Goal: Task Accomplishment & Management: Manage account settings

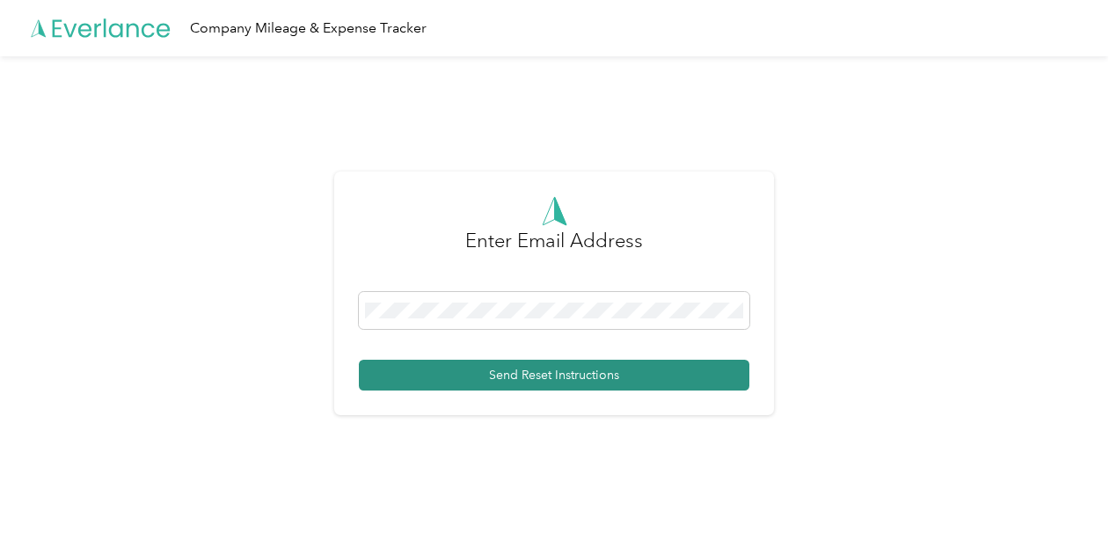
click at [515, 372] on button "Send Reset Instructions" at bounding box center [554, 375] width 390 height 31
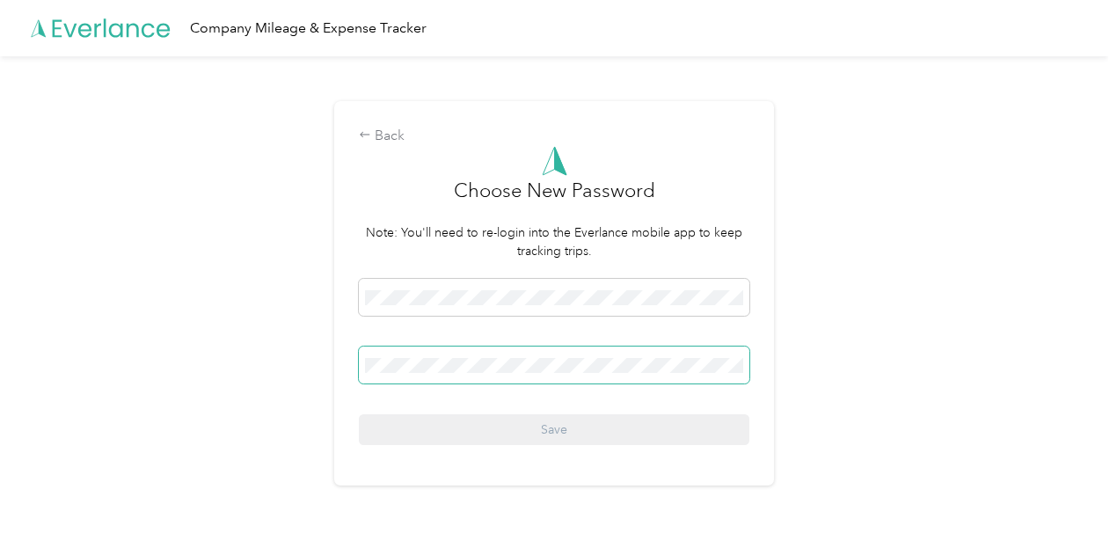
click at [389, 376] on span at bounding box center [554, 364] width 390 height 37
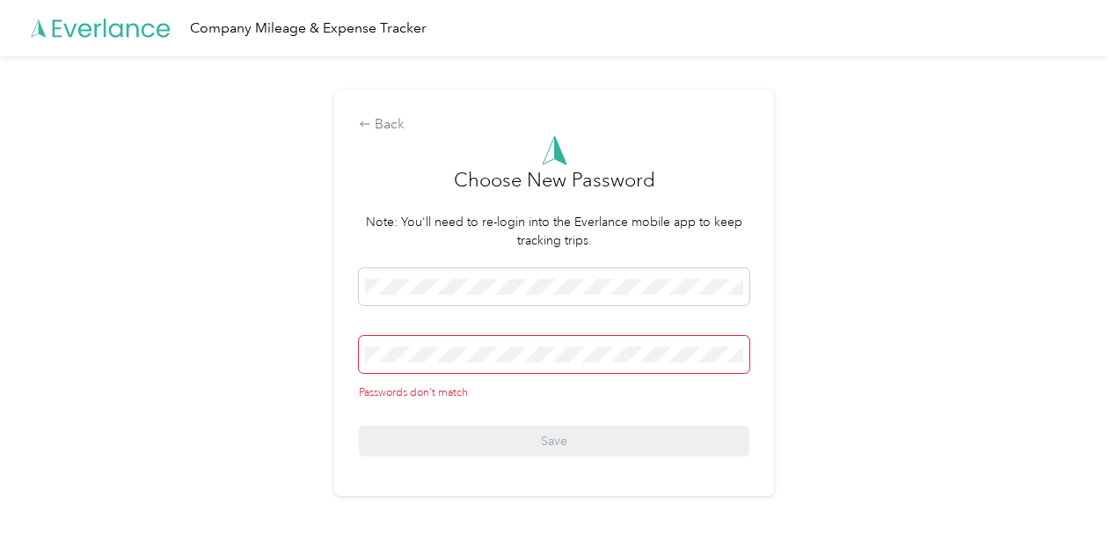
click at [368, 419] on div "Passwords don't match Save" at bounding box center [554, 362] width 390 height 188
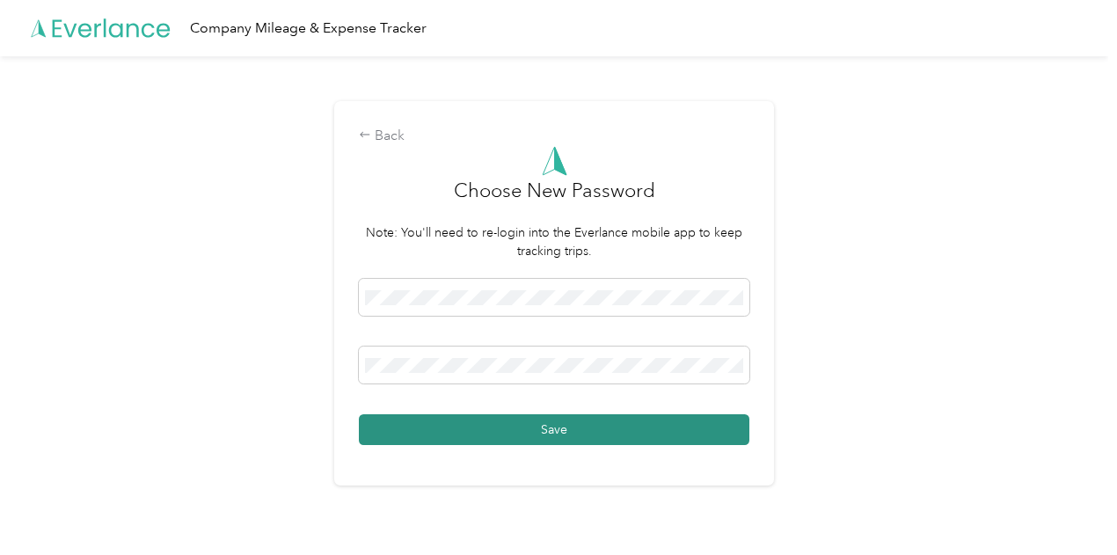
click at [405, 435] on button "Save" at bounding box center [554, 429] width 390 height 31
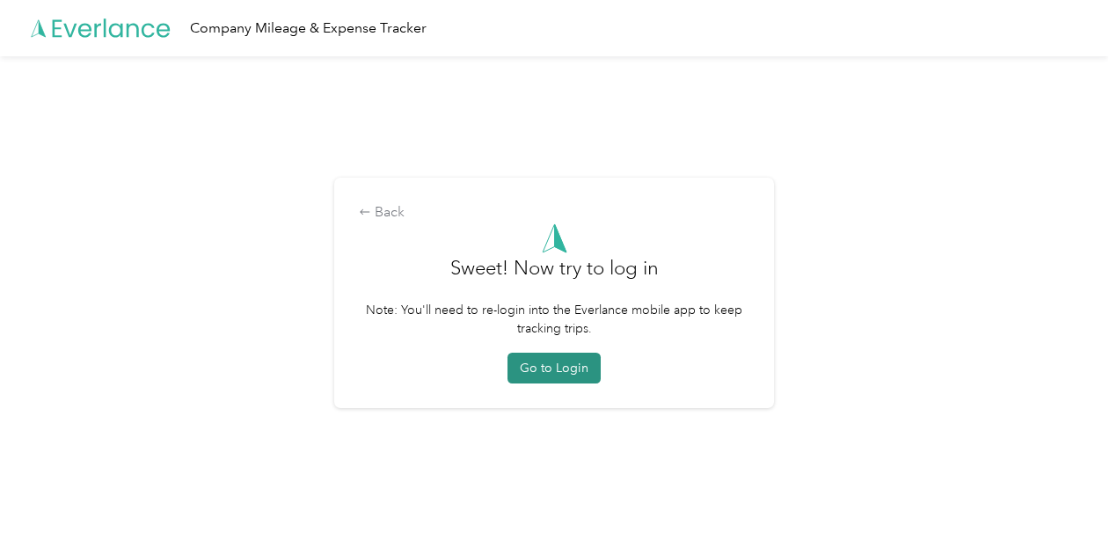
click at [573, 370] on button "Go to Login" at bounding box center [553, 368] width 93 height 31
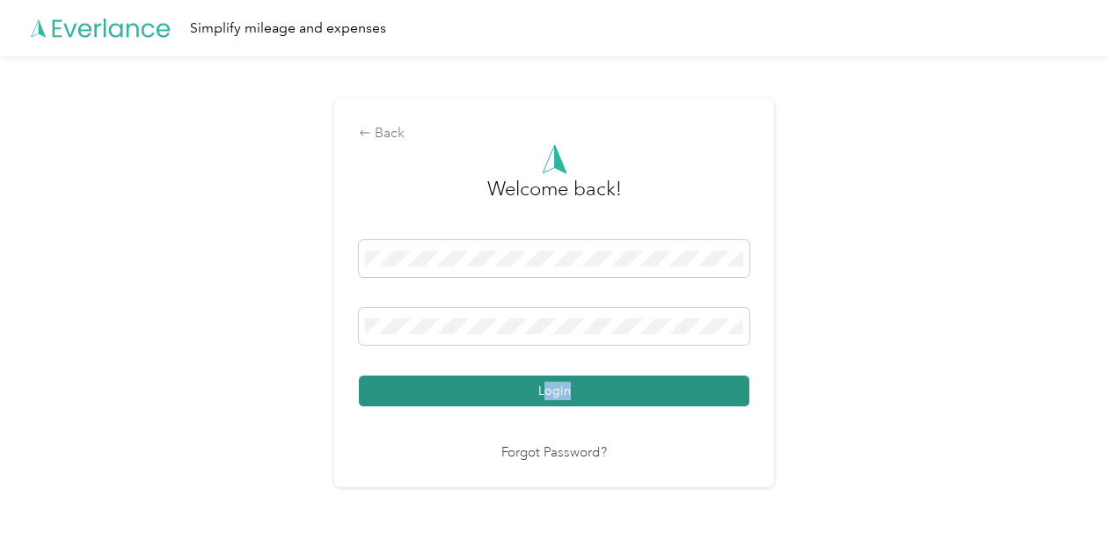
drag, startPoint x: 573, startPoint y: 370, endPoint x: 553, endPoint y: 389, distance: 27.4
click at [553, 389] on div "Login" at bounding box center [554, 323] width 390 height 166
click at [552, 389] on button "Login" at bounding box center [554, 391] width 390 height 31
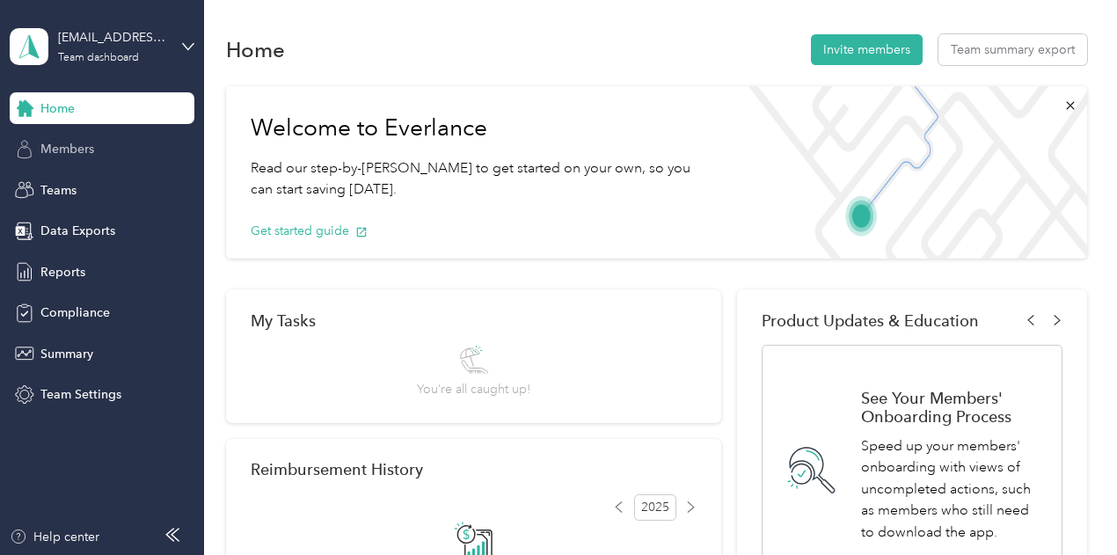
click at [65, 150] on span "Members" at bounding box center [67, 149] width 54 height 18
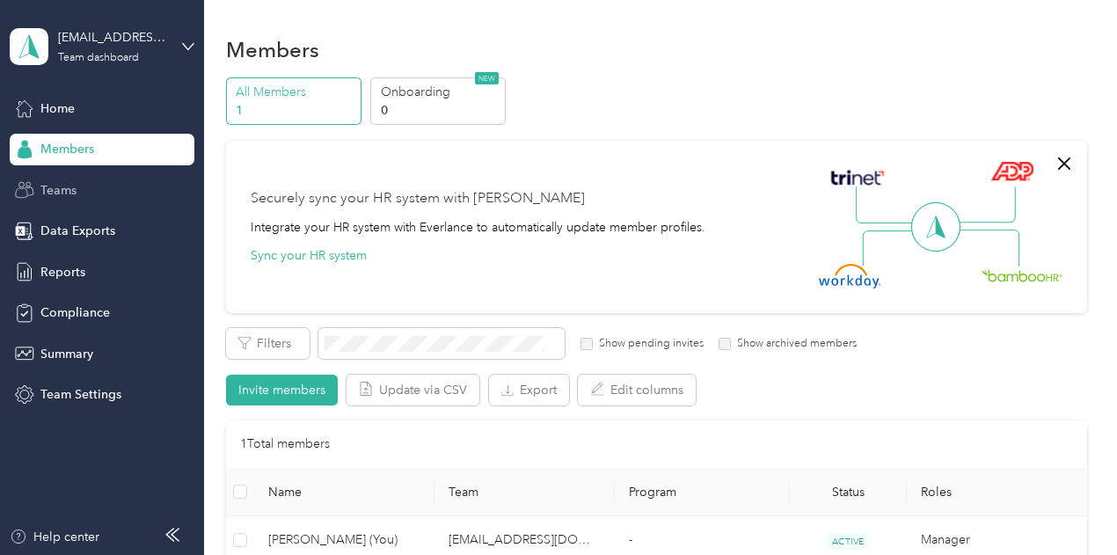
click at [72, 198] on span "Teams" at bounding box center [58, 190] width 36 height 18
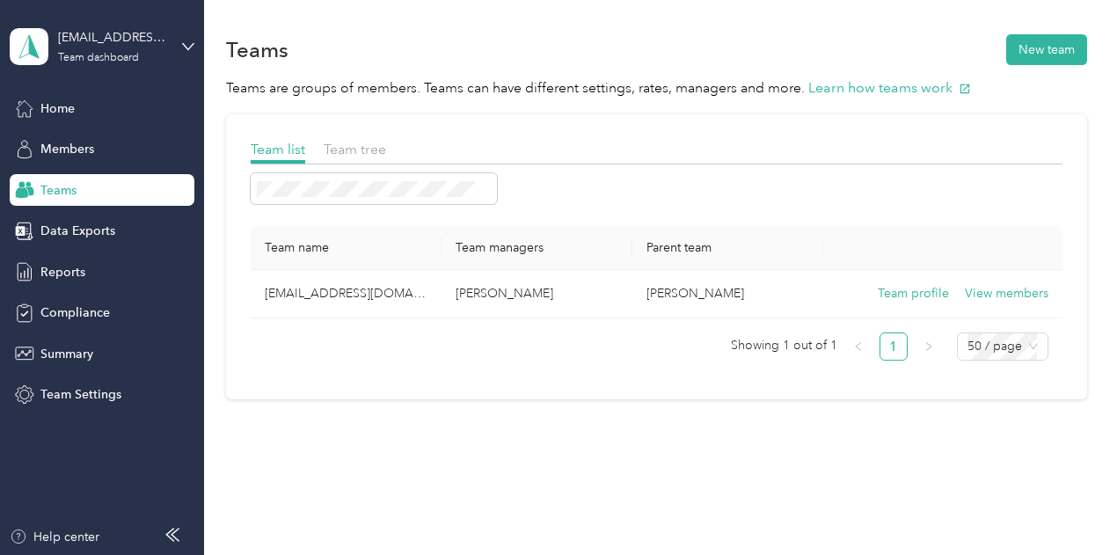
scroll to position [33, 0]
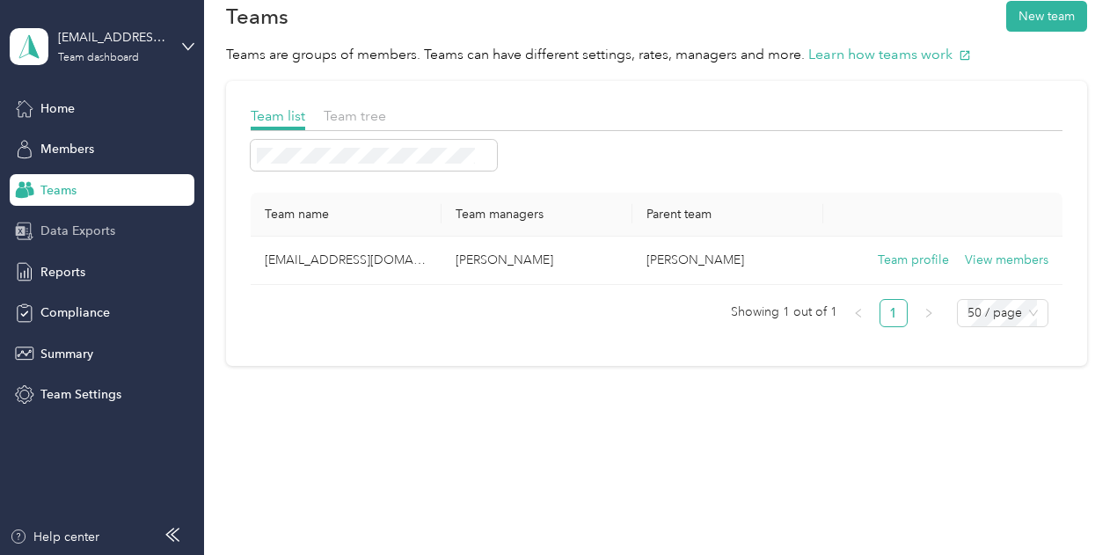
click at [84, 225] on span "Data Exports" at bounding box center [77, 231] width 75 height 18
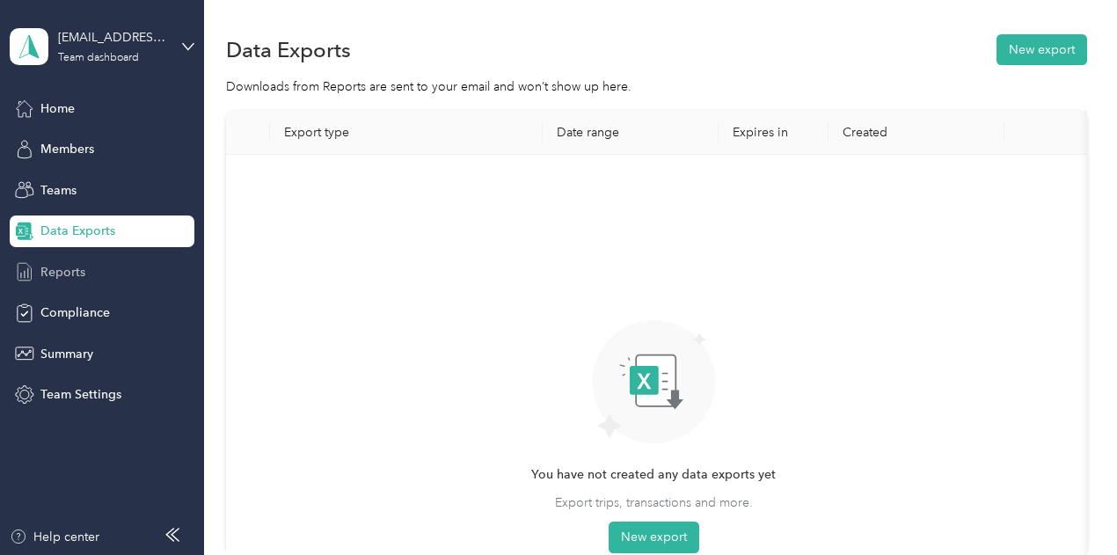
click at [69, 281] on span "Reports" at bounding box center [62, 272] width 45 height 18
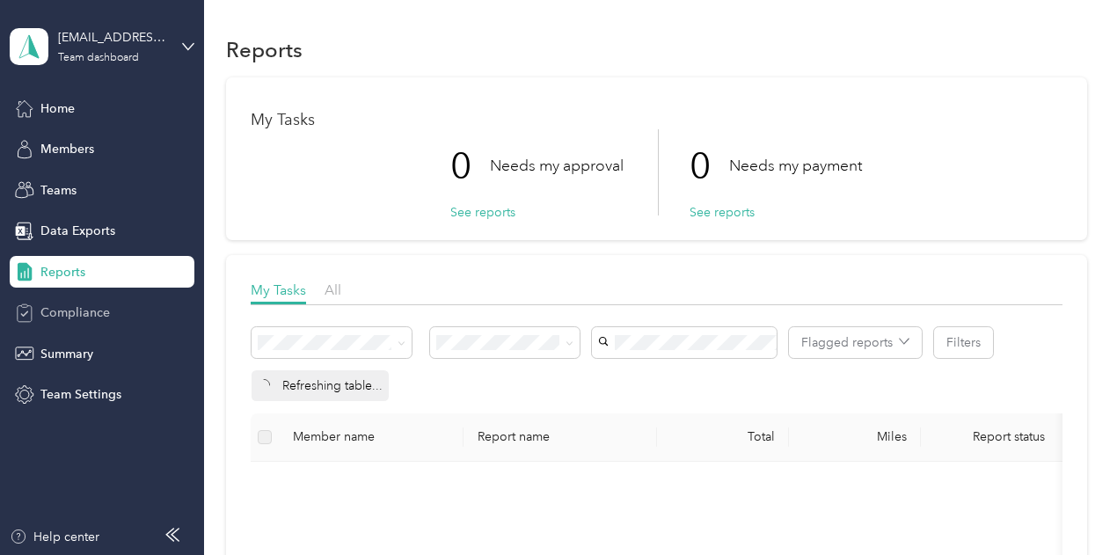
click at [81, 322] on div "Compliance" at bounding box center [102, 313] width 185 height 32
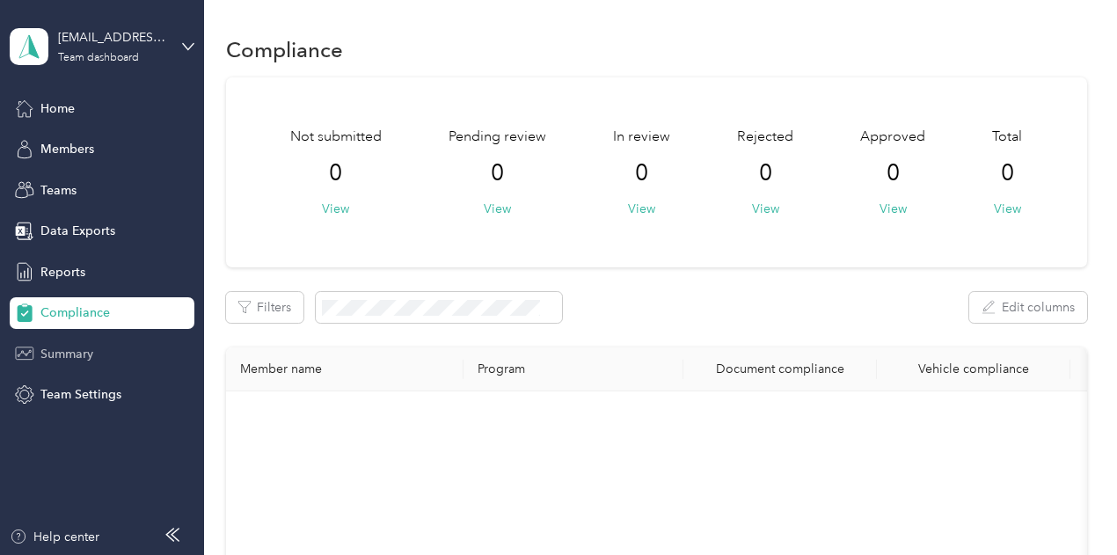
click at [75, 351] on span "Summary" at bounding box center [66, 354] width 53 height 18
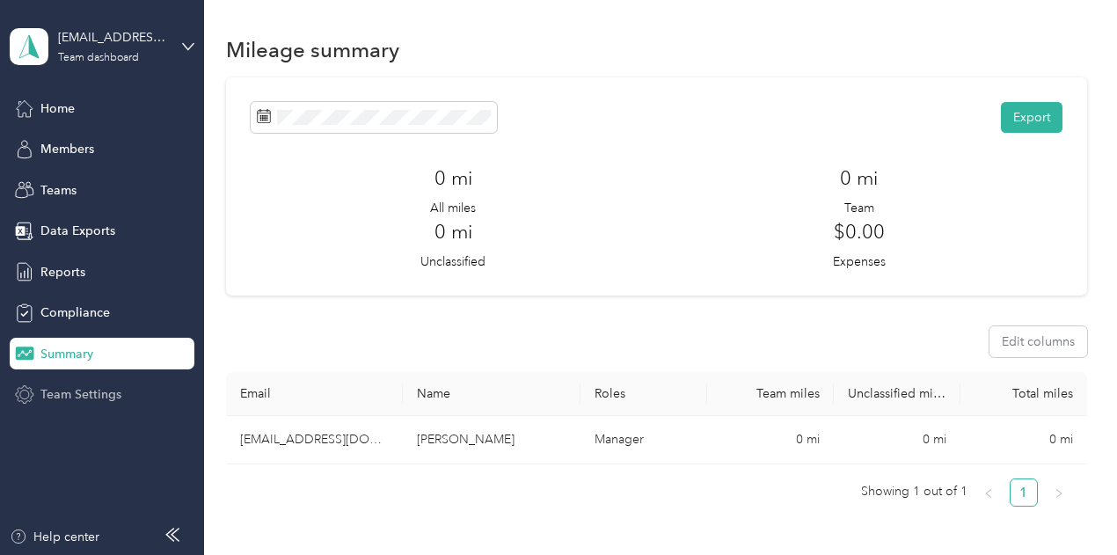
click at [79, 397] on span "Team Settings" at bounding box center [80, 394] width 81 height 18
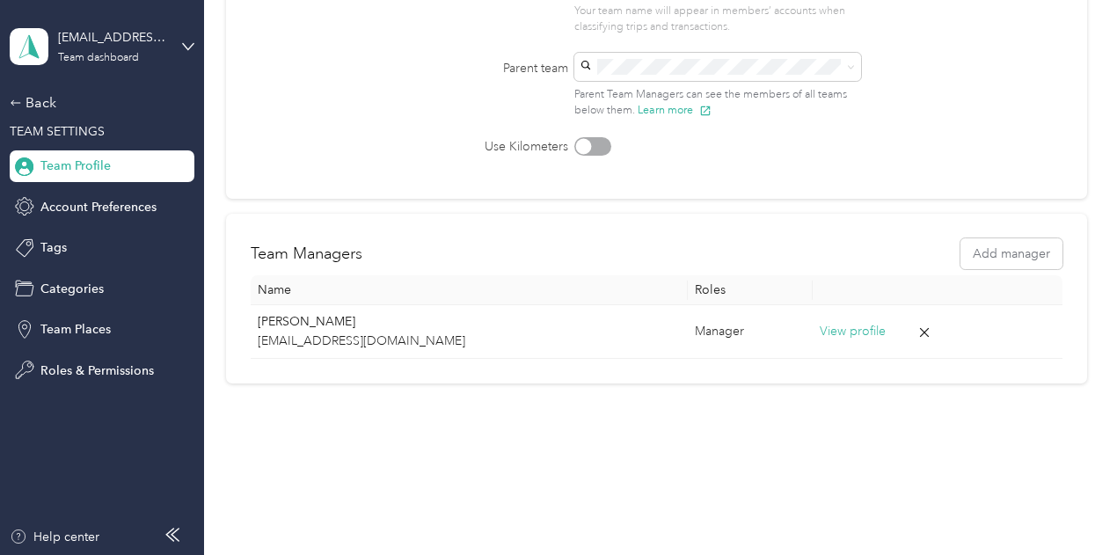
scroll to position [244, 0]
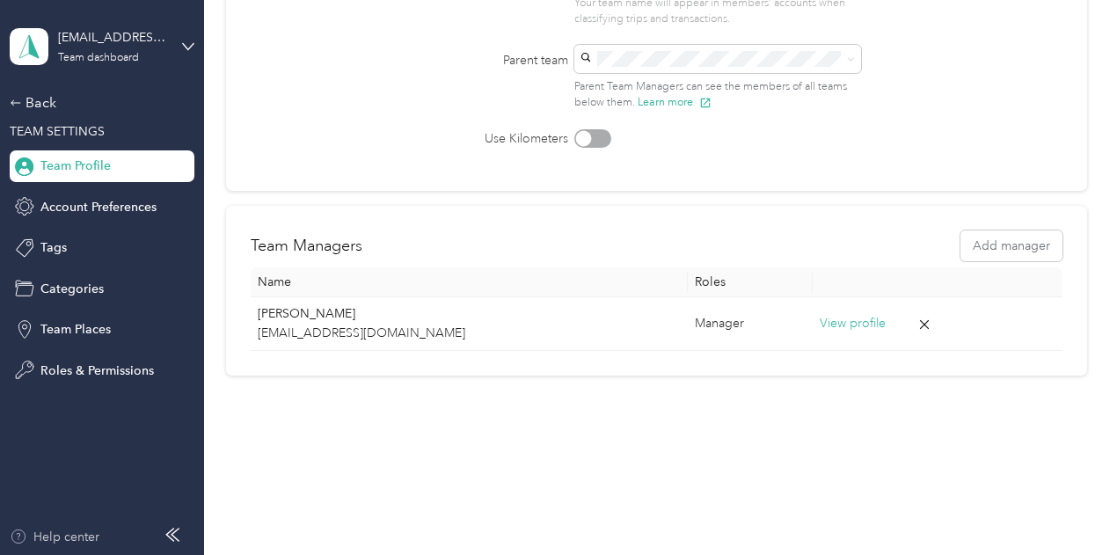
click at [49, 538] on div "Help center" at bounding box center [55, 537] width 90 height 18
